Goal: Task Accomplishment & Management: Manage account settings

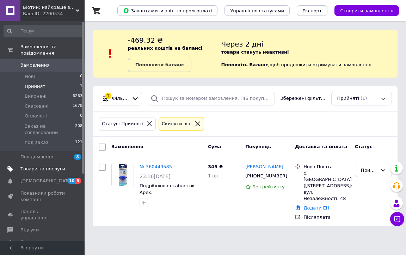
click at [25, 163] on link "Товари та послуги" at bounding box center [43, 169] width 87 height 12
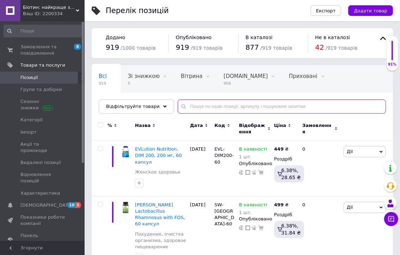
click at [203, 108] on input "text" at bounding box center [282, 106] width 208 height 14
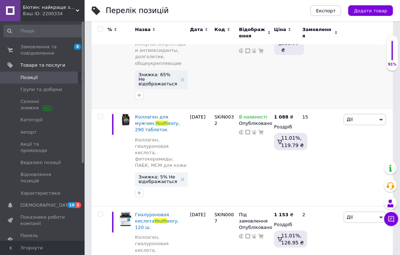
scroll to position [141, 0]
type input "youth"
click at [95, 74] on div at bounding box center [100, 54] width 16 height 109
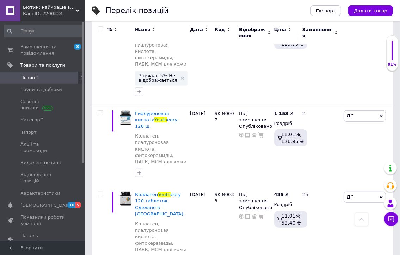
scroll to position [247, 0]
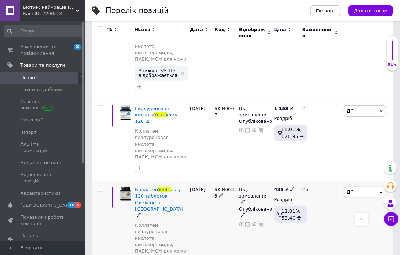
click at [245, 200] on icon at bounding box center [243, 202] width 4 height 4
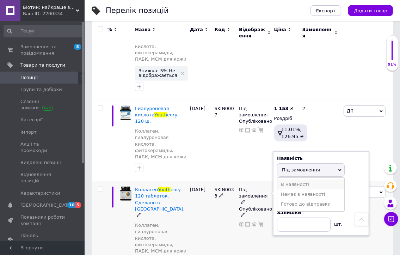
click at [284, 180] on li "В наявності" at bounding box center [311, 185] width 67 height 10
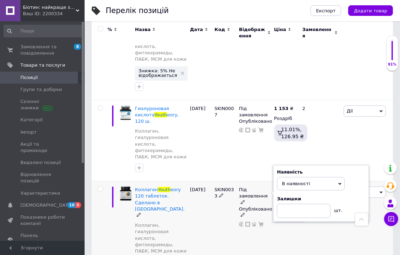
click at [262, 197] on div "Під замовлення Наявність В наявності Немає в наявності Під замовлення Готово до…" at bounding box center [254, 242] width 35 height 123
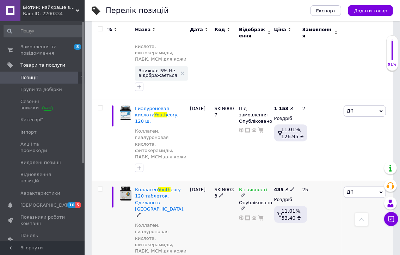
click at [141, 213] on icon at bounding box center [139, 215] width 4 height 4
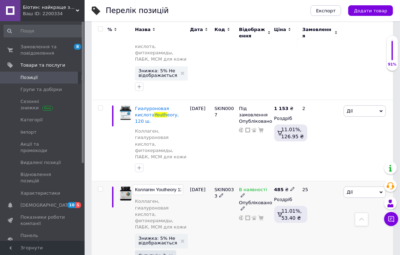
scroll to position [0, 62]
click at [156, 184] on input "Коллаген Youtheory 120 таблеток. Сделано в [GEOGRAPHIC_DATA]." at bounding box center [158, 189] width 50 height 11
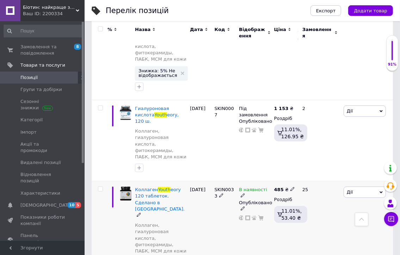
click at [291, 187] on use at bounding box center [293, 189] width 4 height 4
click at [305, 175] on input "485" at bounding box center [326, 182] width 54 height 14
click at [302, 175] on input "45" at bounding box center [326, 182] width 54 height 14
type input "545"
click at [304, 181] on div "25" at bounding box center [320, 242] width 44 height 123
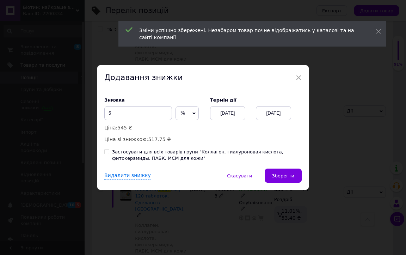
click at [286, 114] on div "[DATE]" at bounding box center [273, 113] width 35 height 14
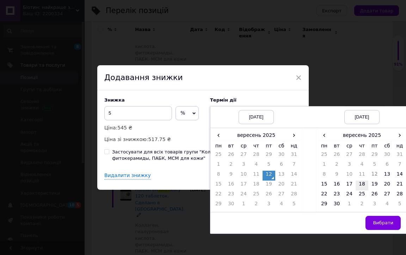
click at [363, 184] on td "18" at bounding box center [362, 186] width 13 height 10
click at [378, 220] on span "Вибрати" at bounding box center [383, 222] width 20 height 5
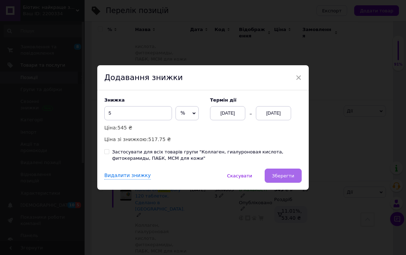
click at [280, 179] on span "Зберегти" at bounding box center [283, 175] width 22 height 5
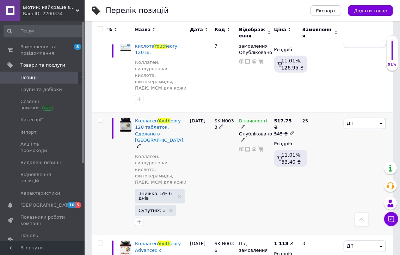
scroll to position [317, 0]
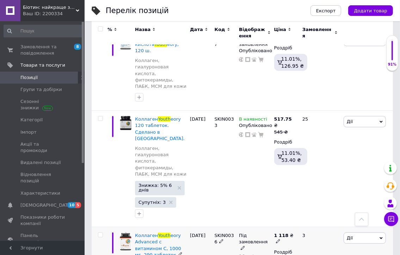
click at [135, 232] on div "Коллаген Youth eory Advanced с витамином C, 1000 мг, 290 таблеток" at bounding box center [161, 245] width 52 height 26
click at [178, 252] on icon at bounding box center [180, 254] width 4 height 4
click at [159, 230] on input "Коллаген Youtheory Advanced с витамином C, 1000 мг, 290 таблеток" at bounding box center [158, 235] width 50 height 11
click at [158, 230] on input "Коллаген Youtheory Advanced с витамином C, 1000 мг, 290 таблеток" at bounding box center [158, 235] width 50 height 11
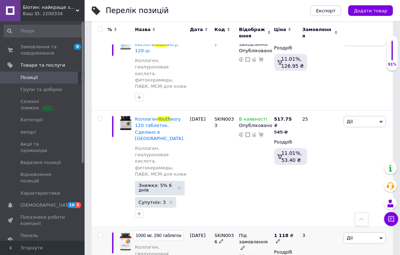
click at [157, 230] on input "Коллаген Youtheory Advanced с витамином C, 1000 мг, 290 таблеток" at bounding box center [158, 235] width 50 height 11
click at [154, 230] on input "Коллаген Youtheory Advanced с витамином C, 1000 мг, 290 таблеток" at bounding box center [158, 235] width 50 height 11
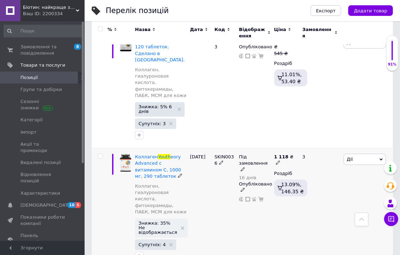
scroll to position [404, 0]
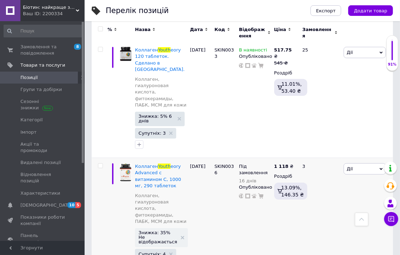
scroll to position [0, 93]
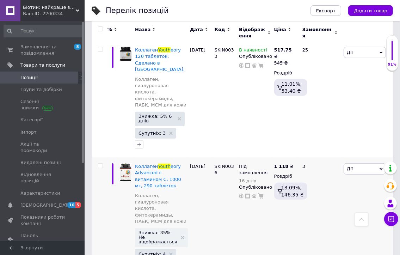
drag, startPoint x: 317, startPoint y: 179, endPoint x: 312, endPoint y: 179, distance: 4.6
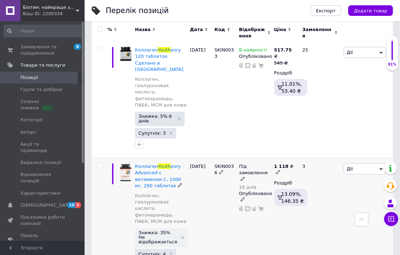
type input "1148"
click at [271, 167] on div "Під замовлення 16 днів Опубліковано" at bounding box center [254, 218] width 35 height 121
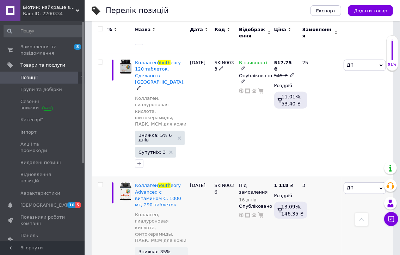
scroll to position [398, 0]
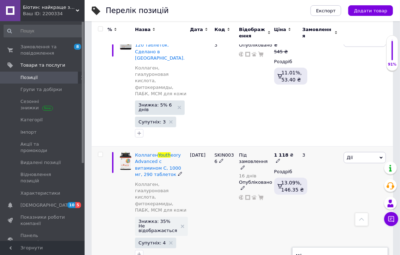
type input "1149"
click at [246, 147] on div "Під замовлення 16 днів Опубліковано" at bounding box center [254, 207] width 35 height 121
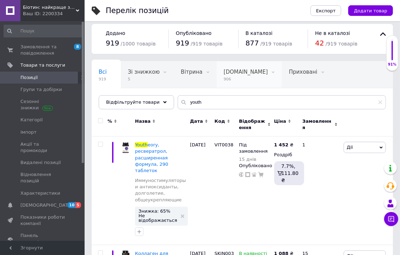
scroll to position [0, 0]
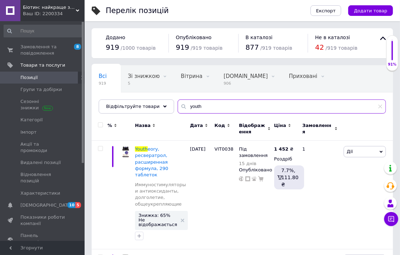
click at [204, 101] on input "youth" at bounding box center [282, 106] width 208 height 14
click at [203, 101] on input "youth" at bounding box center [282, 106] width 208 height 14
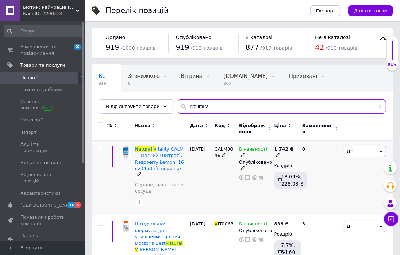
type input "natural v"
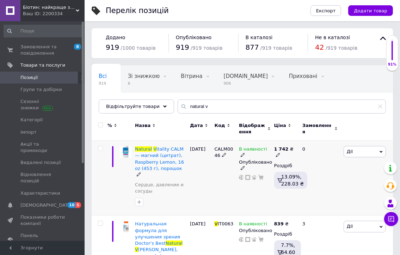
click at [141, 172] on icon at bounding box center [139, 174] width 4 height 4
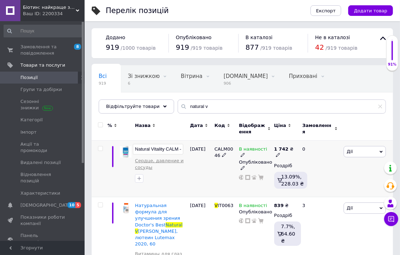
scroll to position [0, 126]
click at [169, 146] on input "Natural Vitality CALM — магний (цитрат), Raspberry Lemon, 16 oz (453 г), порошок" at bounding box center [158, 149] width 50 height 11
click at [138, 149] on input "Natural Vitality CALM — магний (цитрат), Raspberry Lemon, 16 oz (453 г), порошок" at bounding box center [158, 149] width 50 height 11
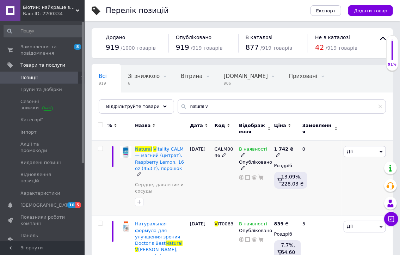
drag, startPoint x: 163, startPoint y: 149, endPoint x: 351, endPoint y: 192, distance: 192.5
click at [351, 192] on div "[PERSON_NAME] Підняти на початок групи Копіювати Знижка Подарунок Супутні Прихо…" at bounding box center [367, 178] width 51 height 75
click at [141, 172] on icon at bounding box center [139, 174] width 4 height 4
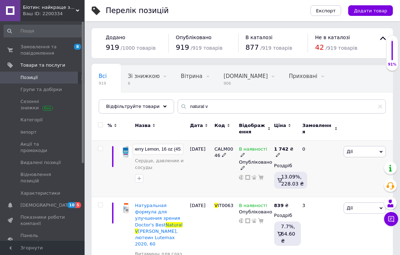
scroll to position [0, 93]
drag, startPoint x: 149, startPoint y: 149, endPoint x: 166, endPoint y: 150, distance: 17.3
click at [166, 150] on input "Natural Vitality CALM — магний (цитрат), Raspberry Lemon, 16 oz (453 г), порошок" at bounding box center [158, 149] width 50 height 11
click at [179, 149] on input "Natural Vitality CALM — магний (цитрат), Raspberry Lemon, 453 г), порошок" at bounding box center [158, 149] width 50 height 11
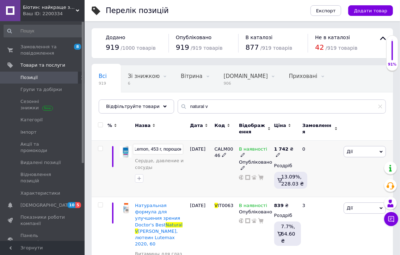
drag, startPoint x: 178, startPoint y: 149, endPoint x: 181, endPoint y: 152, distance: 4.2
click at [184, 151] on div "Natural Vitality CALM — магний (цитрат), Raspberry Lemon, 453 г, порошок" at bounding box center [161, 150] width 52 height 8
click at [162, 150] on input "Natural Vitality CALM — магний (цитрат), Raspberry Lemon, 453 г, порошок" at bounding box center [158, 149] width 50 height 11
drag, startPoint x: 159, startPoint y: 148, endPoint x: 136, endPoint y: 147, distance: 23.3
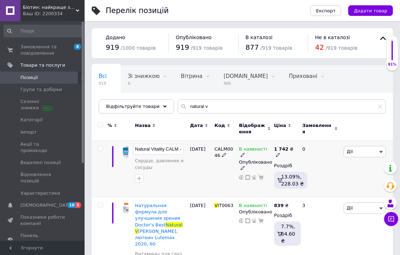
click at [136, 147] on input "Natural Vitality CALM — магний (цитрат), Raspberry Lemon, 453 г, порошок" at bounding box center [158, 149] width 50 height 11
click at [175, 150] on input "Natural Vitality CALM — магний (цитрат), Raspberry Lemon, 453 г, порошок" at bounding box center [158, 149] width 50 height 11
click at [179, 151] on input "Natural Vitality CALM — магний (цитрат), Raspberry Lemon, 453 г, порошок" at bounding box center [158, 149] width 50 height 11
click at [180, 150] on input "Natural Vitality CALM — магний (цитрат), Raspberry Lemon, 453 г, порошок" at bounding box center [158, 149] width 50 height 11
click at [182, 150] on input "Natural Vitality CALM — магний (цитрат), Raspberry Lemon, 453 г, порошок" at bounding box center [158, 149] width 50 height 11
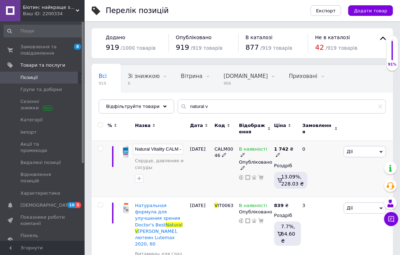
scroll to position [0, 6]
click at [182, 150] on input "Natural Vitality CALM — магний (цитрат), Raspberry Lemon, 453 г, порошок" at bounding box center [158, 149] width 50 height 11
drag, startPoint x: 176, startPoint y: 150, endPoint x: 171, endPoint y: 148, distance: 5.9
click at [181, 150] on input "Natural Vitality CALM магний (цитрат), Raspberry Lemon, 453 г, порошок" at bounding box center [158, 149] width 50 height 11
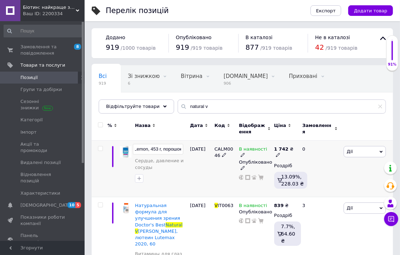
click at [155, 149] on input "Natural Vitality CALM магний (цитрат), Raspberry Lemon, 453 г, порошок" at bounding box center [158, 149] width 50 height 11
drag, startPoint x: 145, startPoint y: 149, endPoint x: 138, endPoint y: 149, distance: 7.1
click at [138, 149] on input "Natural Vitality CALM магний (цитрат), Raspberry Lemon, 453 г, порошок" at bounding box center [158, 149] width 50 height 11
click at [151, 150] on input "Natural Vitality CALM магний (цитрат), Raspberry Lemon, 453 г, порошок" at bounding box center [158, 149] width 50 height 11
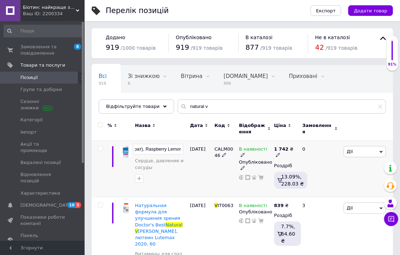
click at [151, 150] on input "Natural Vitality CALM магний (цитрат), Raspberry Lemon, 453 г, порошок" at bounding box center [158, 149] width 50 height 11
click at [151, 150] on input "Natural Vitality CALM магний (цитрат), Vfkbyf Lemon, 453 г, порошок" at bounding box center [158, 149] width 50 height 11
click at [169, 150] on input "Natural Vitality CALM магний (цитрат), Малина Lemon, 453 г, порошок" at bounding box center [158, 149] width 50 height 11
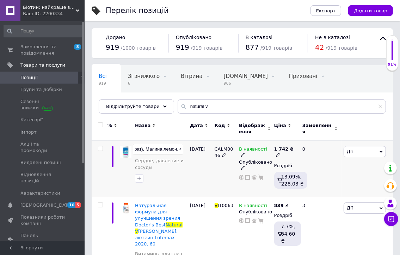
click at [146, 149] on input "Natural Vitality CALM магний (цитрат), Малина лемон, 453 г, порошок" at bounding box center [158, 149] width 50 height 11
type input "Natural Vitality CALM магний (цитрат), малина лемон, 453 г, порошок"
click at [168, 150] on input "Natural Vitality CALM магний (цитрат), малина лемон, 453 г, порошок" at bounding box center [158, 149] width 50 height 11
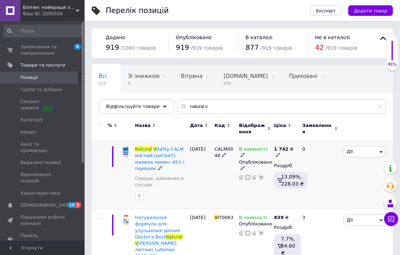
click at [158, 169] on icon at bounding box center [160, 168] width 4 height 4
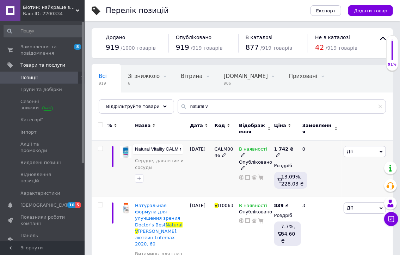
scroll to position [0, 99]
click at [138, 150] on input "Natural Vitality CALM магний (цитрат), малина лемон, 453 г, порошок" at bounding box center [158, 149] width 50 height 11
type input "Natural Vitality CALM магний (цитрат), малина лимон, 453 г, порошок"
click at [164, 152] on input "Natural Vitality CALM магний (цитрат), малина лимон, 453 г, порошок" at bounding box center [158, 149] width 50 height 11
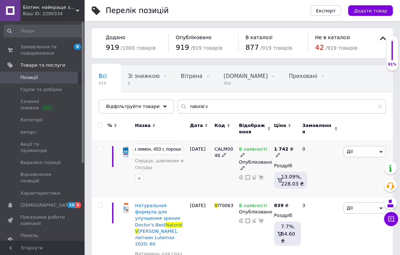
click at [183, 177] on div at bounding box center [161, 178] width 54 height 11
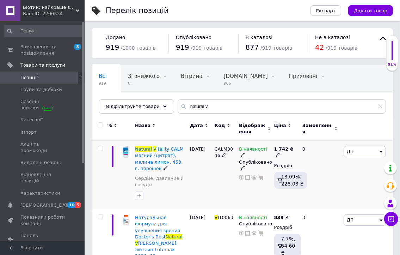
click at [164, 169] on icon at bounding box center [166, 168] width 4 height 4
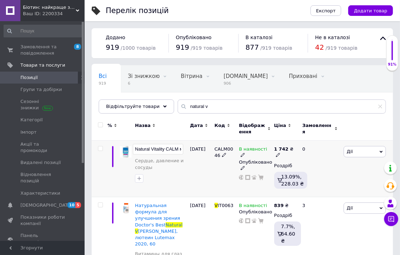
scroll to position [0, 99]
click at [164, 150] on input "Natural Vitality CALM магний (цитрат), малина лимон, 453 г, порошок" at bounding box center [158, 149] width 50 height 11
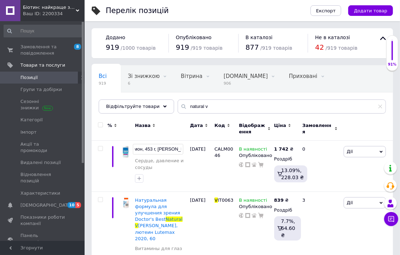
scroll to position [0, 106]
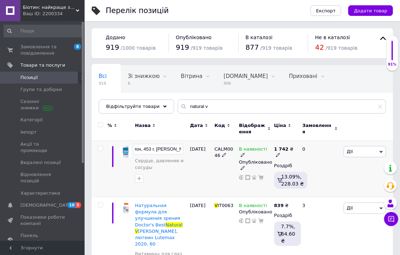
type input "Natural Vitality CALM магний (цитрат), малина лимон, 453 г, [PERSON_NAME], поро…"
click at [182, 151] on input "Natural Vitality CALM магний (цитрат), малина лимон, 453 г, [PERSON_NAME], поро…" at bounding box center [158, 149] width 50 height 11
click at [163, 149] on input "Natural Vitality CALM магний (цитрат), малина лимон, 453 г, [PERSON_NAME], поро…" at bounding box center [158, 149] width 50 height 11
click at [180, 180] on div at bounding box center [161, 176] width 54 height 11
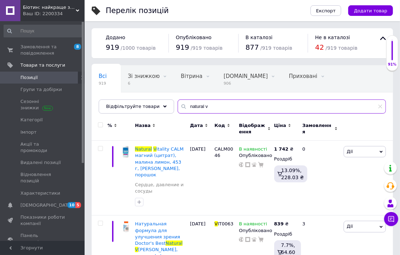
click at [214, 110] on input "natural v" at bounding box center [282, 106] width 208 height 14
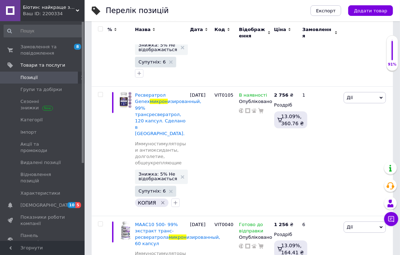
scroll to position [212, 0]
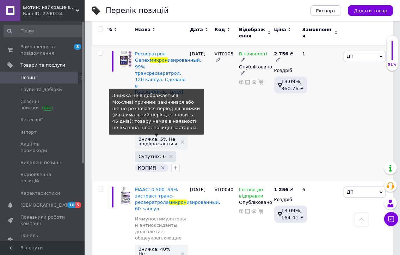
click at [169, 137] on span "Знижка: 5% Не відображається" at bounding box center [158, 141] width 38 height 9
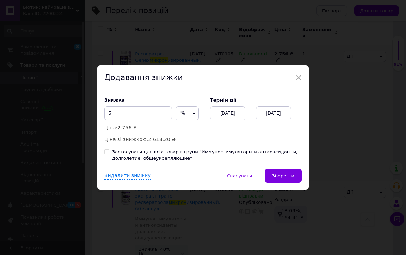
click at [273, 116] on div "[DATE]" at bounding box center [273, 113] width 35 height 14
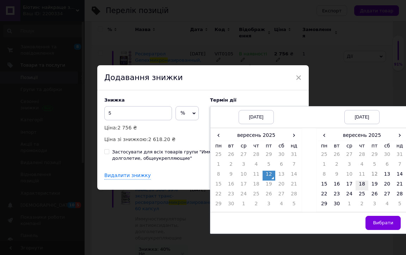
click at [360, 187] on td "18" at bounding box center [362, 186] width 13 height 10
click at [377, 224] on span "Вибрати" at bounding box center [383, 222] width 20 height 5
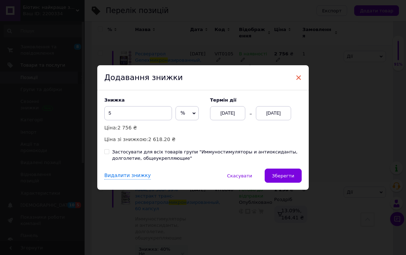
click at [299, 80] on span "×" at bounding box center [299, 78] width 6 height 12
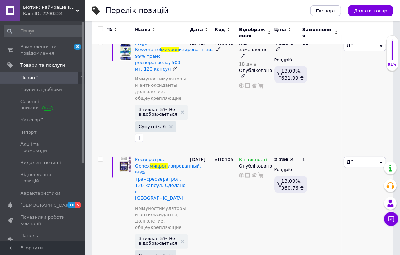
scroll to position [0, 0]
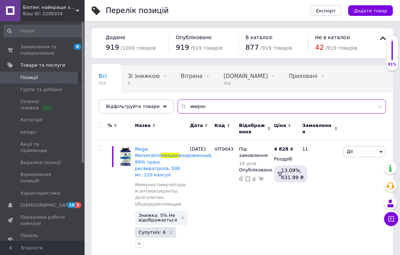
click at [206, 102] on input "микрон" at bounding box center [282, 106] width 208 height 14
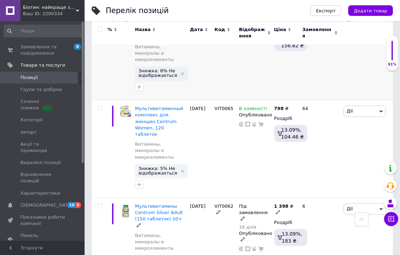
scroll to position [1199, 0]
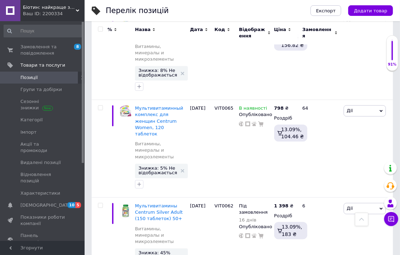
type input "cenr"
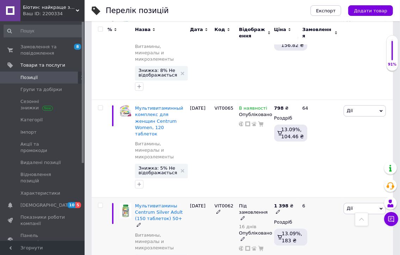
click at [318, 197] on div "6" at bounding box center [320, 245] width 44 height 96
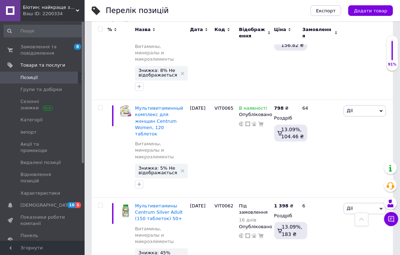
type input "Мультивитамины Centrum Silver Adults, 50+, 125 таблеток"
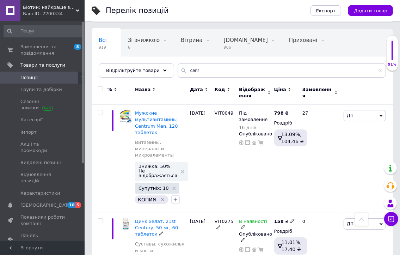
scroll to position [35, 0]
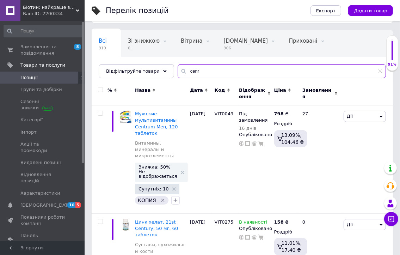
click at [203, 72] on input "cenr" at bounding box center [282, 71] width 208 height 14
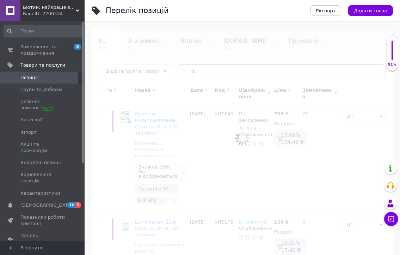
click at [193, 71] on input ",th," at bounding box center [282, 71] width 208 height 14
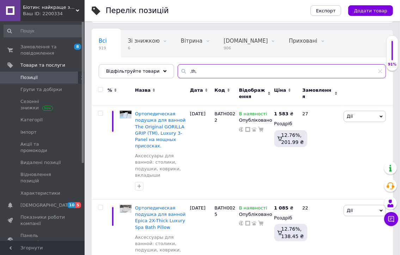
click at [193, 71] on input ",th," at bounding box center [282, 71] width 208 height 14
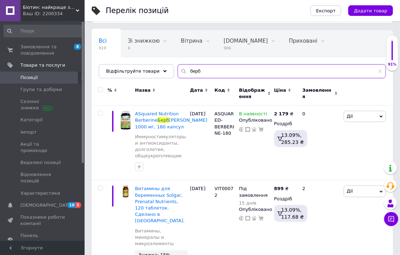
click at [206, 70] on input "берб" at bounding box center [282, 71] width 208 height 14
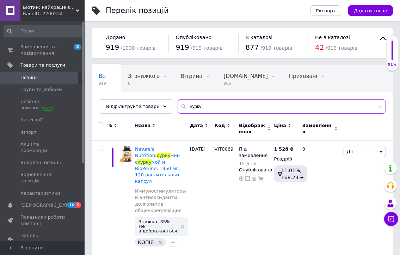
click at [201, 107] on input "курку" at bounding box center [282, 106] width 208 height 14
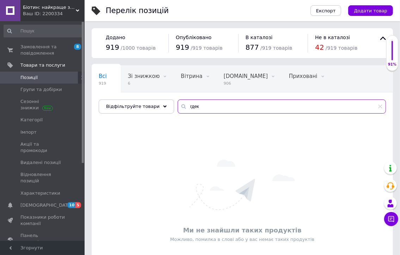
click at [201, 109] on input "гдек" at bounding box center [282, 106] width 208 height 14
click at [200, 109] on input "гдек" at bounding box center [282, 106] width 208 height 14
type input "u"
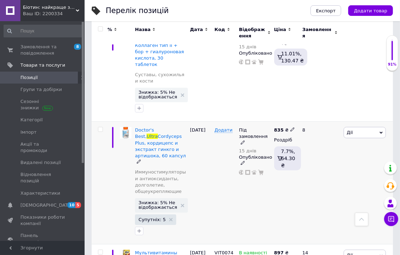
scroll to position [388, 0]
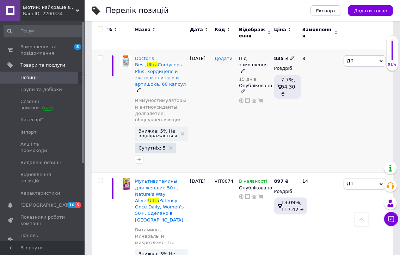
click at [102, 80] on div at bounding box center [100, 111] width 16 height 123
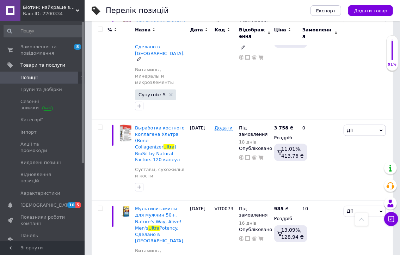
scroll to position [847, 0]
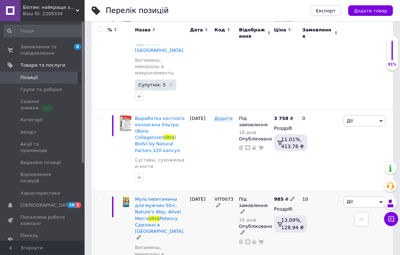
click at [245, 210] on icon at bounding box center [243, 212] width 4 height 4
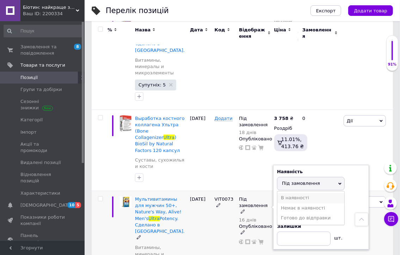
click at [282, 193] on li "В наявності" at bounding box center [311, 198] width 67 height 10
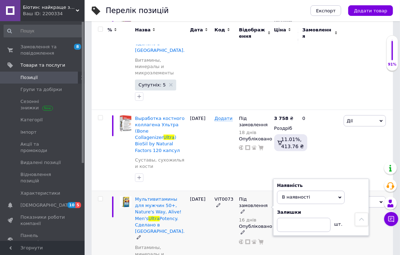
click at [312, 191] on div "10" at bounding box center [320, 252] width 44 height 123
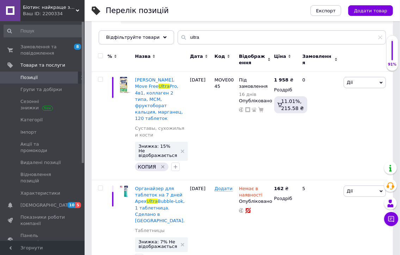
scroll to position [71, 0]
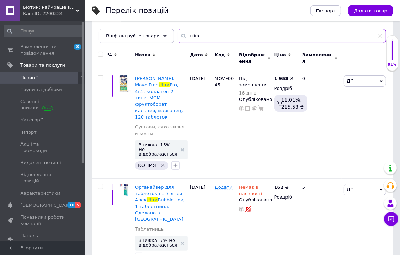
click at [196, 35] on input "ultra" at bounding box center [282, 36] width 208 height 14
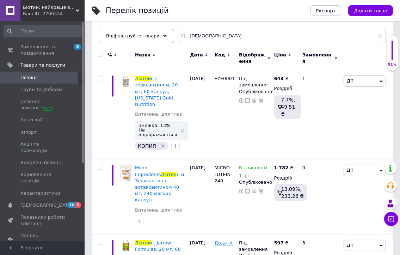
click at [200, 24] on div "Всі 919 Зі знижкою 6 Видалити Редагувати Вітрина 0 Видалити Редагувати [DOMAIN_…" at bounding box center [243, 22] width 302 height 58
click at [219, 34] on input "[DEMOGRAPHIC_DATA]" at bounding box center [282, 36] width 208 height 14
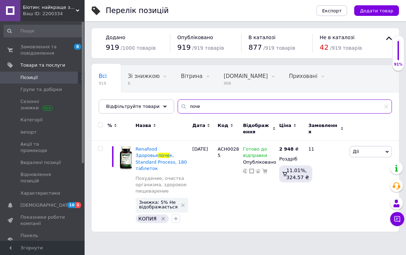
click at [186, 107] on input "поче" at bounding box center [285, 106] width 214 height 14
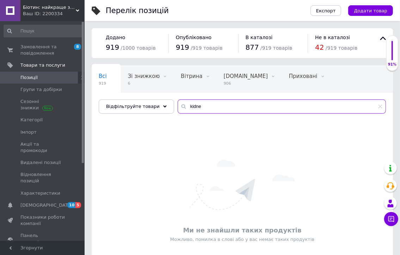
click at [198, 108] on input "kidne" at bounding box center [282, 106] width 208 height 14
click at [187, 107] on input "kidne" at bounding box center [282, 106] width 208 height 14
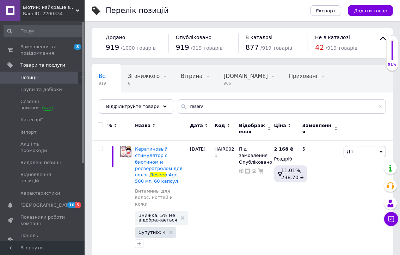
click at [95, 98] on div "Всі 919 Зі знижкою 6 Видалити Редагувати Вітрина 0 Видалити Редагувати [DOMAIN_…" at bounding box center [243, 93] width 302 height 58
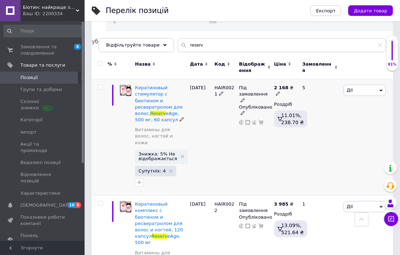
scroll to position [61, 0]
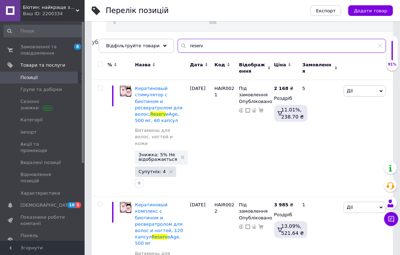
click at [208, 50] on input "reserv" at bounding box center [282, 46] width 208 height 14
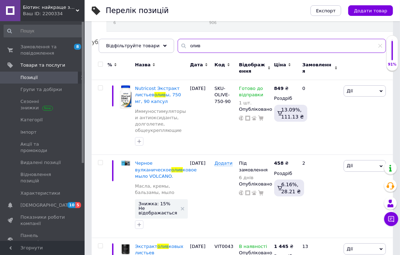
click at [199, 44] on input "олив" at bounding box center [282, 46] width 208 height 14
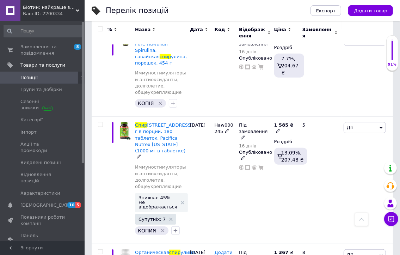
scroll to position [103, 0]
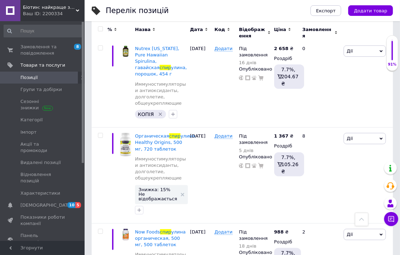
scroll to position [421, 0]
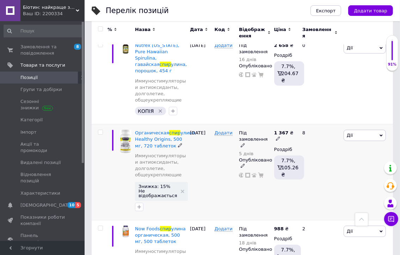
type input "спир"
click at [245, 143] on icon at bounding box center [243, 145] width 4 height 4
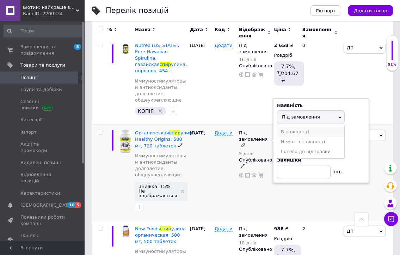
click at [286, 127] on li "В наявності" at bounding box center [311, 132] width 67 height 10
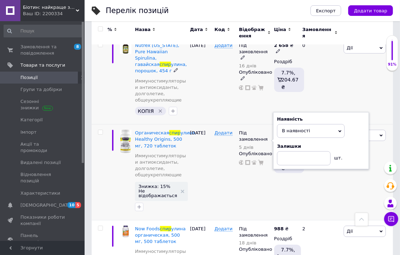
click at [200, 94] on div "[DATE]" at bounding box center [200, 81] width 24 height 88
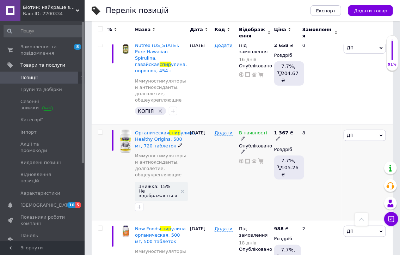
click at [178, 143] on icon at bounding box center [180, 145] width 4 height 4
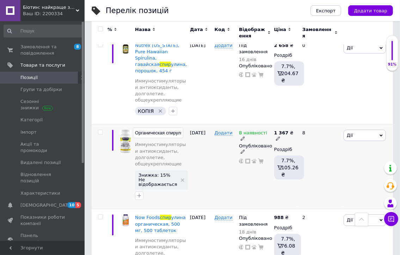
scroll to position [0, 86]
click at [148, 128] on input "Органическая спирулина, Healthy Origins, 500 мг, 720 таблеток" at bounding box center [158, 133] width 50 height 11
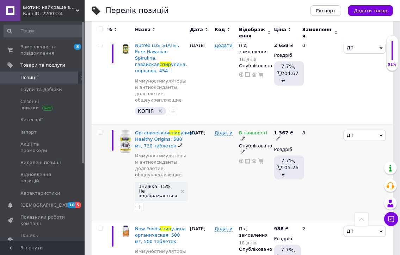
click at [280, 137] on use at bounding box center [278, 139] width 4 height 4
click at [308, 118] on input "1367" at bounding box center [330, 125] width 54 height 14
type input "1667"
click at [326, 164] on div "8" at bounding box center [320, 173] width 44 height 96
click at [245, 137] on use at bounding box center [243, 139] width 4 height 4
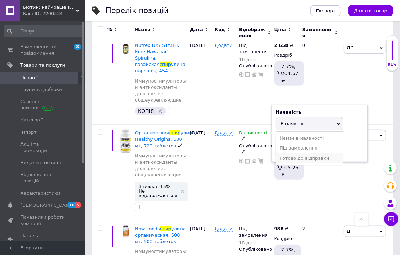
click at [304, 153] on li "Готово до відправки" at bounding box center [309, 158] width 67 height 10
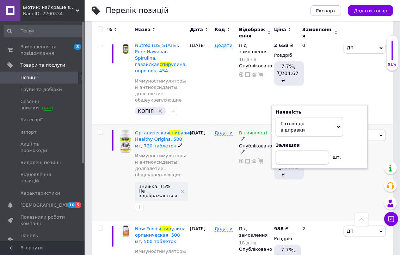
click at [233, 165] on div "Додати" at bounding box center [225, 173] width 24 height 96
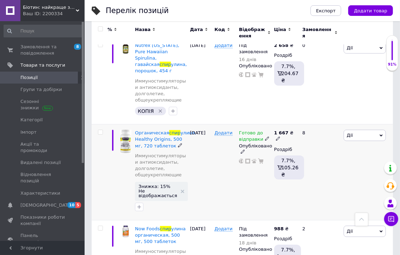
click at [280, 137] on icon at bounding box center [278, 139] width 4 height 4
drag, startPoint x: 313, startPoint y: 101, endPoint x: 309, endPoint y: 102, distance: 3.7
click at [309, 118] on input "1667" at bounding box center [330, 125] width 54 height 14
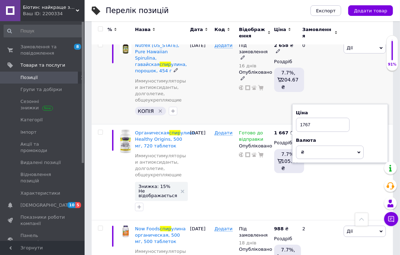
type input "1767"
click at [229, 80] on div "Додати" at bounding box center [225, 81] width 24 height 88
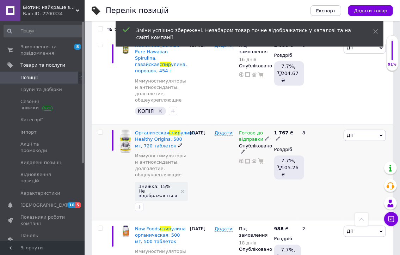
click at [220, 173] on div "Додати" at bounding box center [225, 173] width 24 height 96
click at [218, 171] on div "Додати" at bounding box center [225, 173] width 24 height 96
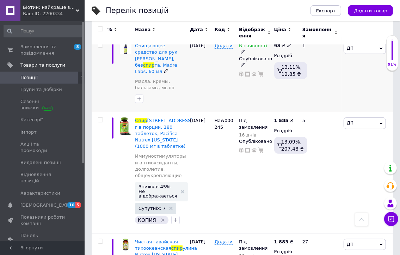
scroll to position [0, 0]
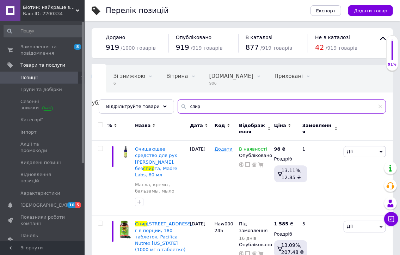
click at [210, 105] on input "спир" at bounding box center [282, 106] width 208 height 14
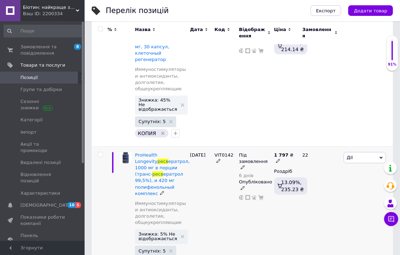
scroll to position [176, 0]
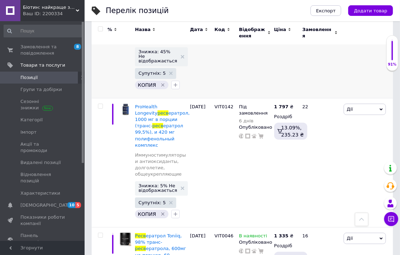
type input "ресв"
drag, startPoint x: 104, startPoint y: 73, endPoint x: 100, endPoint y: 53, distance: 20.5
click at [104, 72] on div at bounding box center [100, 31] width 16 height 134
click at [98, 48] on div at bounding box center [100, 31] width 16 height 134
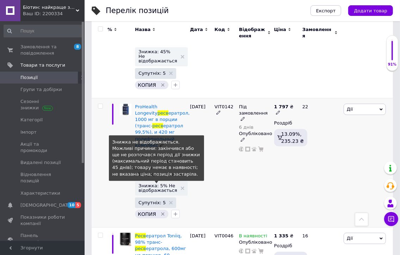
click at [160, 183] on span "Знижка: 5% Не відображається" at bounding box center [158, 187] width 38 height 9
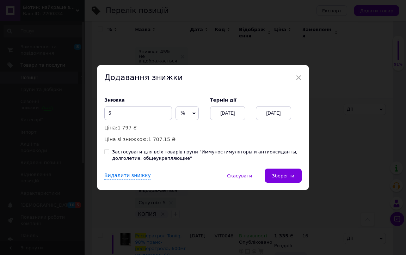
click at [269, 118] on div "[DATE]" at bounding box center [273, 113] width 35 height 14
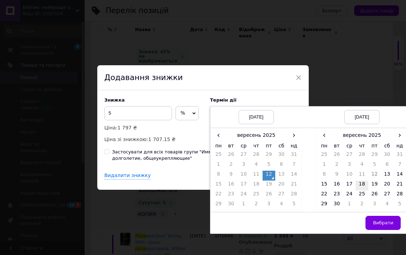
click at [363, 186] on td "18" at bounding box center [362, 186] width 13 height 10
click at [379, 222] on span "Вибрати" at bounding box center [383, 222] width 20 height 5
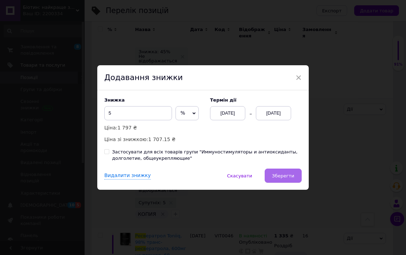
click at [283, 177] on span "Зберегти" at bounding box center [283, 175] width 22 height 5
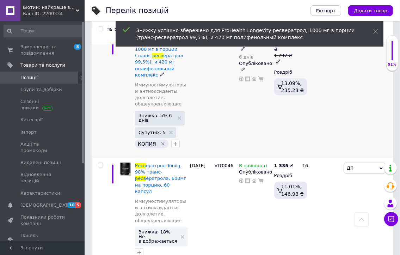
scroll to position [247, 0]
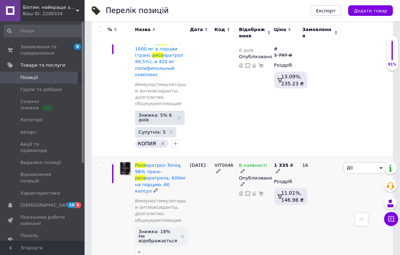
click at [245, 169] on icon at bounding box center [243, 171] width 4 height 4
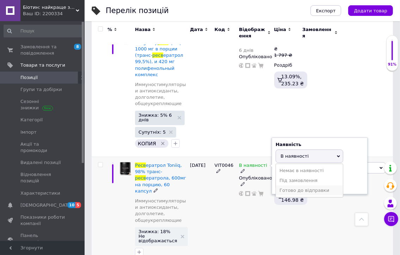
click at [304, 186] on li "Готово до відправки" at bounding box center [309, 191] width 67 height 10
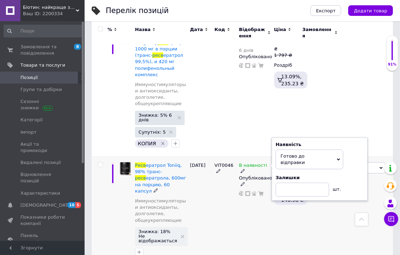
click at [255, 191] on div "В наявності Наявність [PERSON_NAME] до відправки В наявності Немає в наявності …" at bounding box center [254, 211] width 35 height 109
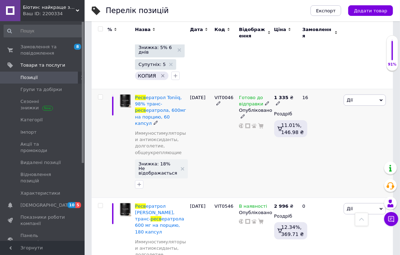
scroll to position [317, 0]
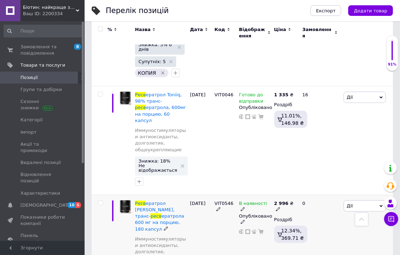
click at [245, 207] on icon at bounding box center [243, 209] width 4 height 4
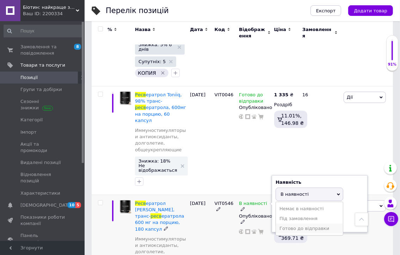
click at [295, 224] on li "Готово до відправки" at bounding box center [309, 229] width 67 height 10
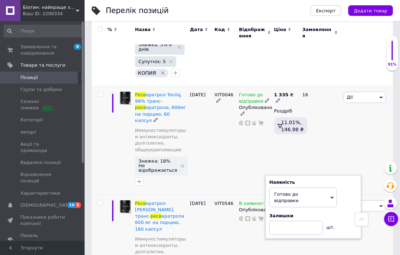
click at [242, 151] on div "Готово до відправки Опубліковано" at bounding box center [254, 140] width 35 height 109
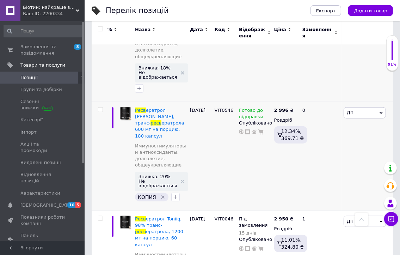
scroll to position [423, 0]
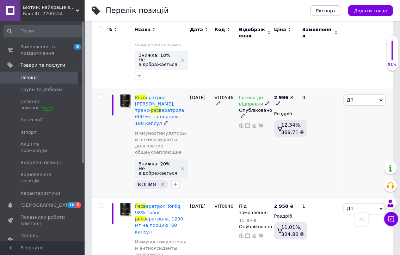
click at [207, 104] on div "[DATE]" at bounding box center [200, 143] width 24 height 109
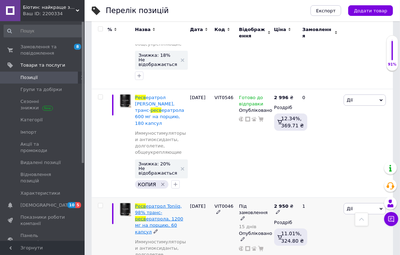
click at [146, 204] on span "ератрол Toniiq, 98% транс-" at bounding box center [158, 210] width 47 height 12
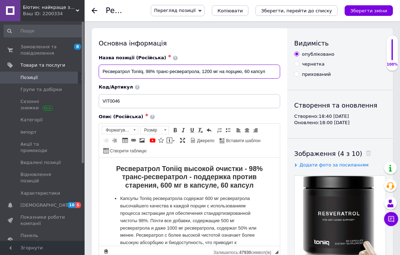
click at [139, 73] on input "Ресвератрол Toniiq, 98% транс-ресвератрола, 1200 мг на порцию, 60 капсул" at bounding box center [190, 72] width 182 height 14
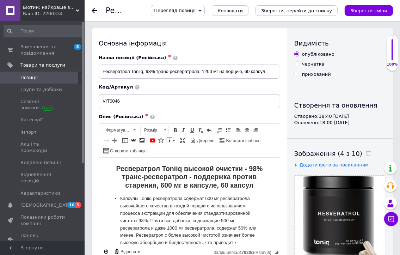
click at [208, 48] on div "Основна інформація Назва позиції (Російська) ✱ Ресвератрол Toniiq, 98% транс-ре…" at bounding box center [190, 256] width 196 height 456
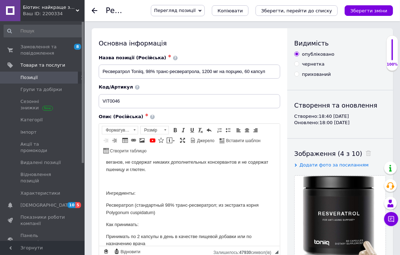
scroll to position [247, 0]
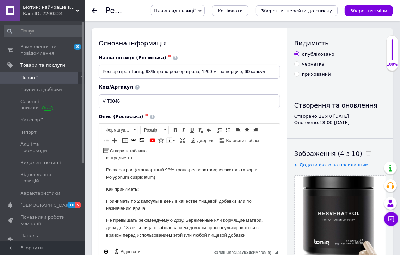
click at [122, 160] on p "Ингредиенты:" at bounding box center [189, 157] width 167 height 7
drag, startPoint x: 176, startPoint y: 133, endPoint x: 61, endPoint y: 1, distance: 174.5
click at [176, 133] on link "Жирний Сполучення клавіш Ctrl+B" at bounding box center [175, 130] width 8 height 8
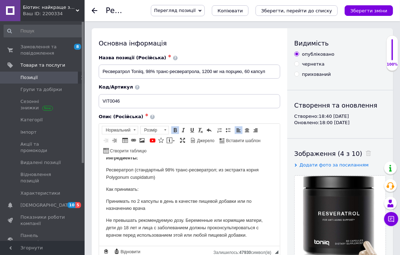
click at [127, 188] on p "Как принимать:" at bounding box center [189, 189] width 167 height 7
click at [177, 132] on span at bounding box center [176, 130] width 6 height 6
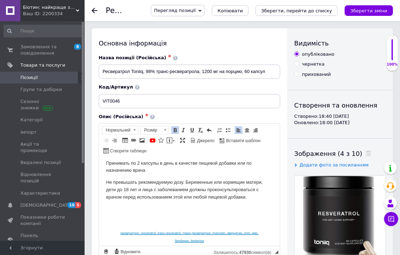
scroll to position [291, 0]
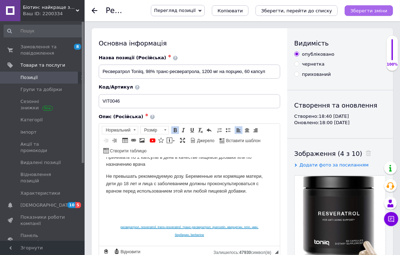
click at [356, 13] on icon "Зберегти зміни" at bounding box center [369, 10] width 37 height 5
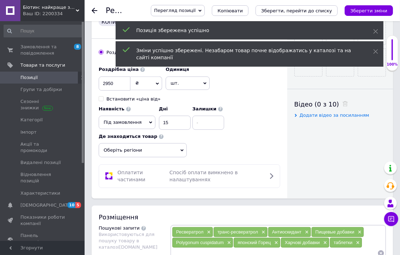
scroll to position [317, 0]
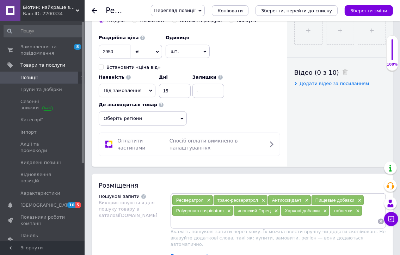
click at [158, 120] on span "Оберіть регіони" at bounding box center [143, 118] width 88 height 14
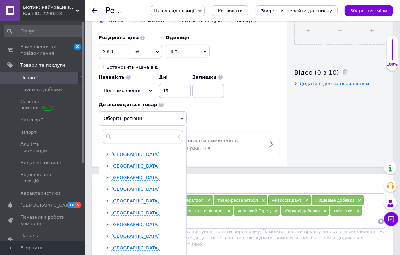
scroll to position [35, 0]
click at [124, 212] on span "[GEOGRAPHIC_DATA]" at bounding box center [135, 212] width 48 height 5
click at [116, 224] on span at bounding box center [113, 223] width 5 height 5
click at [116, 224] on input "checkbox" at bounding box center [113, 224] width 5 height 5
checkbox input "true"
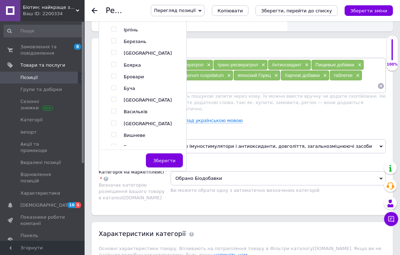
scroll to position [459, 0]
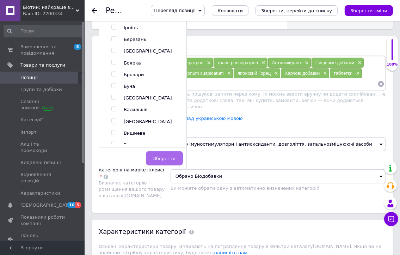
click at [159, 156] on span "Зберегти" at bounding box center [164, 158] width 22 height 5
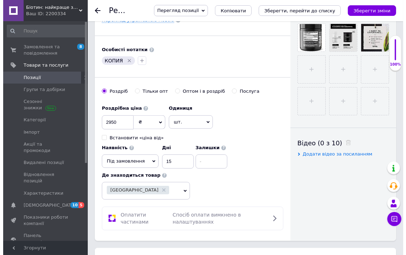
scroll to position [106, 0]
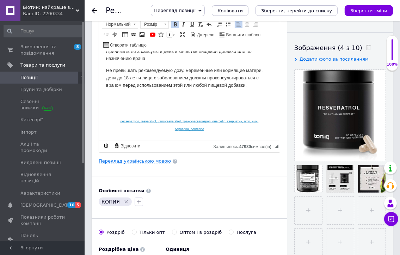
click at [153, 163] on link "Переклад українською мовою" at bounding box center [135, 161] width 72 height 6
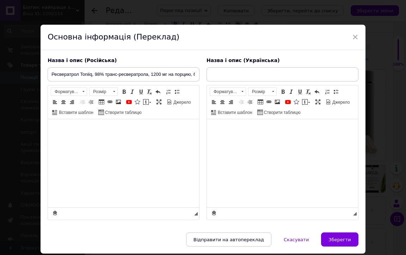
type input "Ресвератрол Toniiq, 98% трансресвератролу, 1200 мг на порцію, 60 капсул"
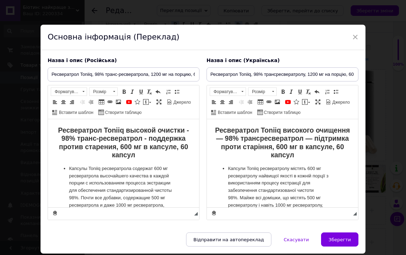
scroll to position [0, 0]
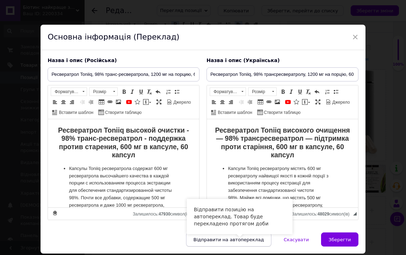
click at [214, 243] on button "Відправити на автопереклад" at bounding box center [228, 239] width 85 height 14
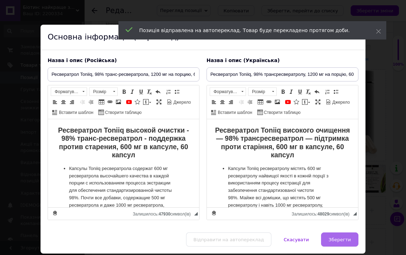
click at [333, 239] on span "Зберегти" at bounding box center [340, 239] width 22 height 5
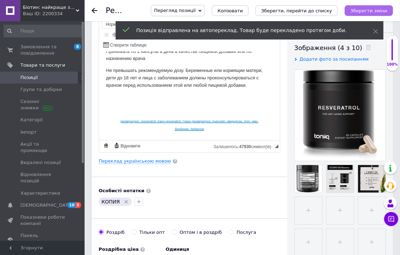
click at [355, 13] on button "Зберегти зміни" at bounding box center [369, 10] width 48 height 11
